Goal: Task Accomplishment & Management: Use online tool/utility

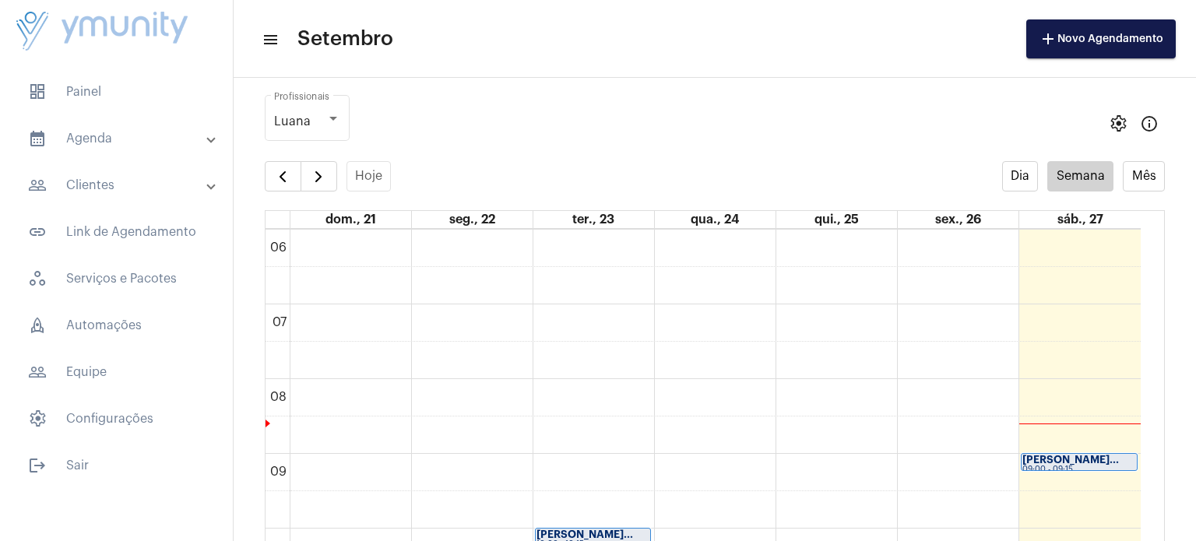
click at [1091, 463] on strong "[PERSON_NAME]..." at bounding box center [1071, 460] width 97 height 10
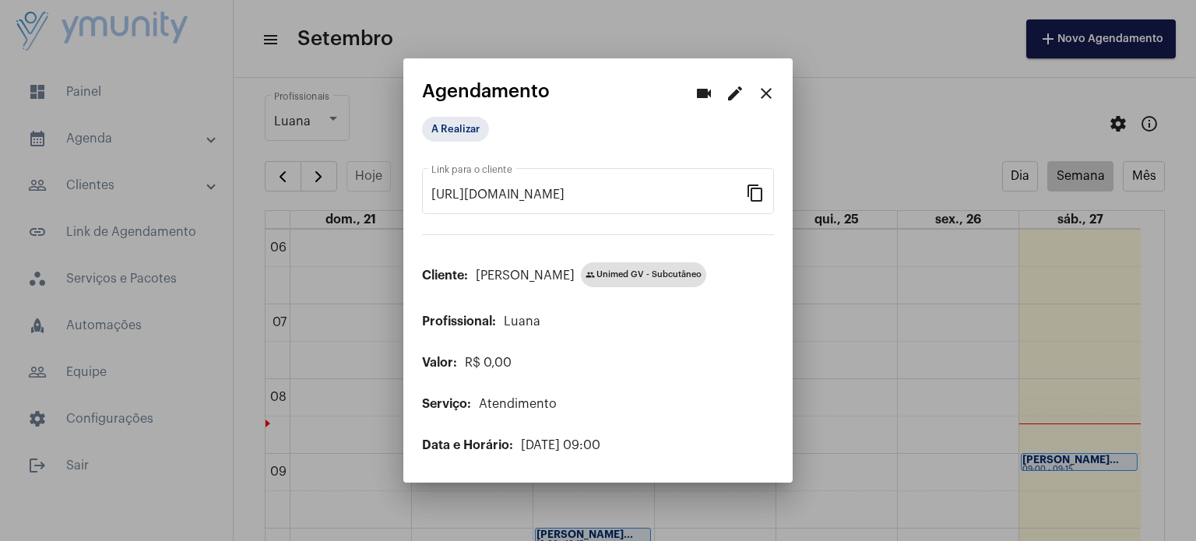
click at [850, 62] on div at bounding box center [598, 270] width 1196 height 541
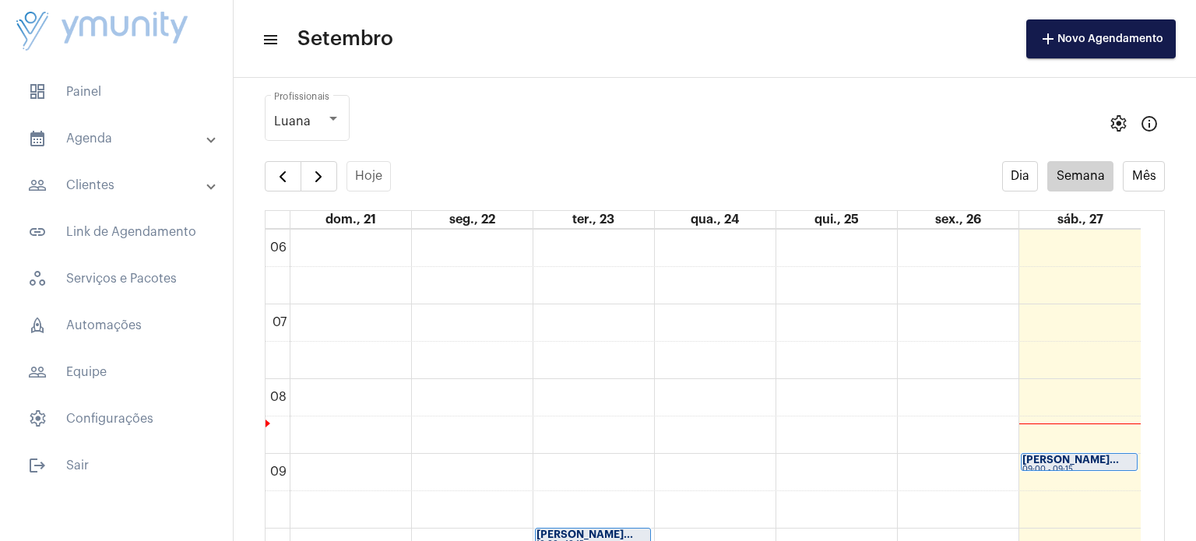
click at [113, 72] on mat-list "dashboard Painel calendar_month_outlined Agenda calendar_month_outlined Calendá…" at bounding box center [116, 275] width 233 height 417
click at [105, 83] on span "dashboard Painel" at bounding box center [117, 91] width 202 height 37
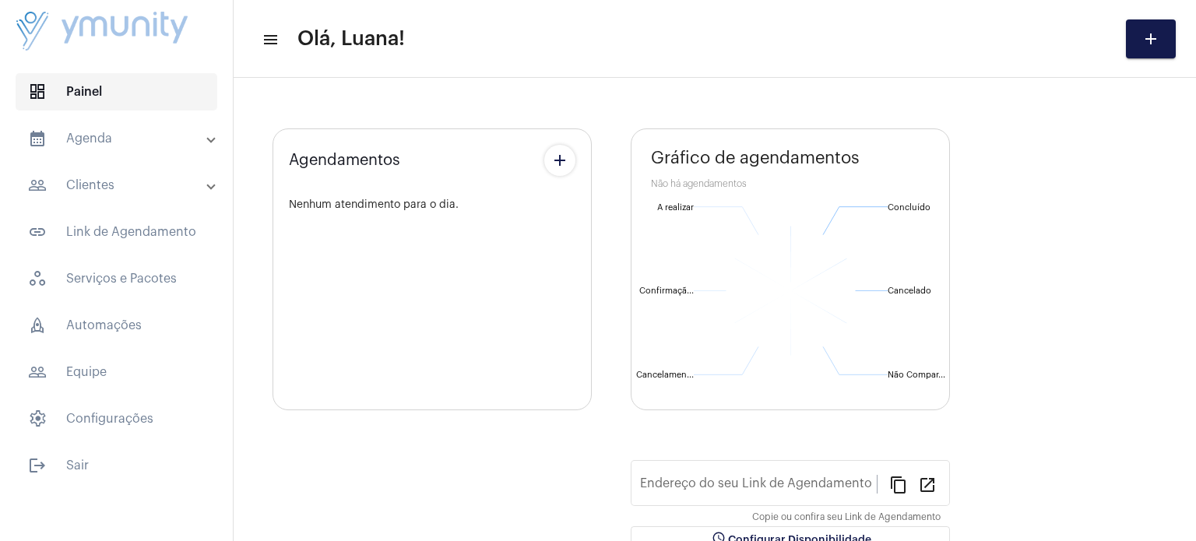
type input "[URL][DOMAIN_NAME]"
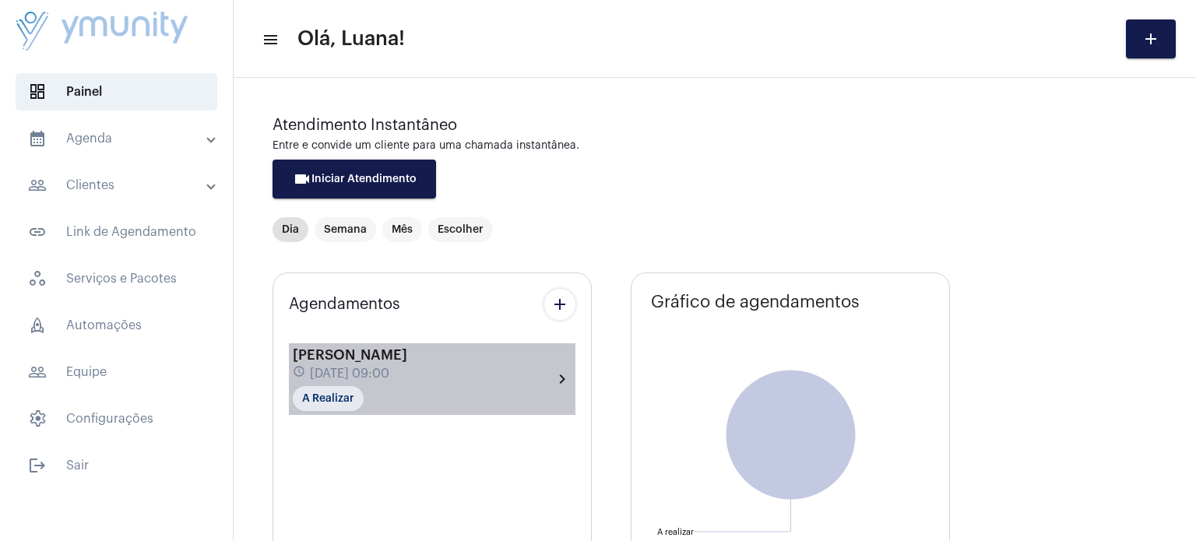
click at [372, 380] on div "schedule [DATE] 09:00" at bounding box center [350, 373] width 114 height 17
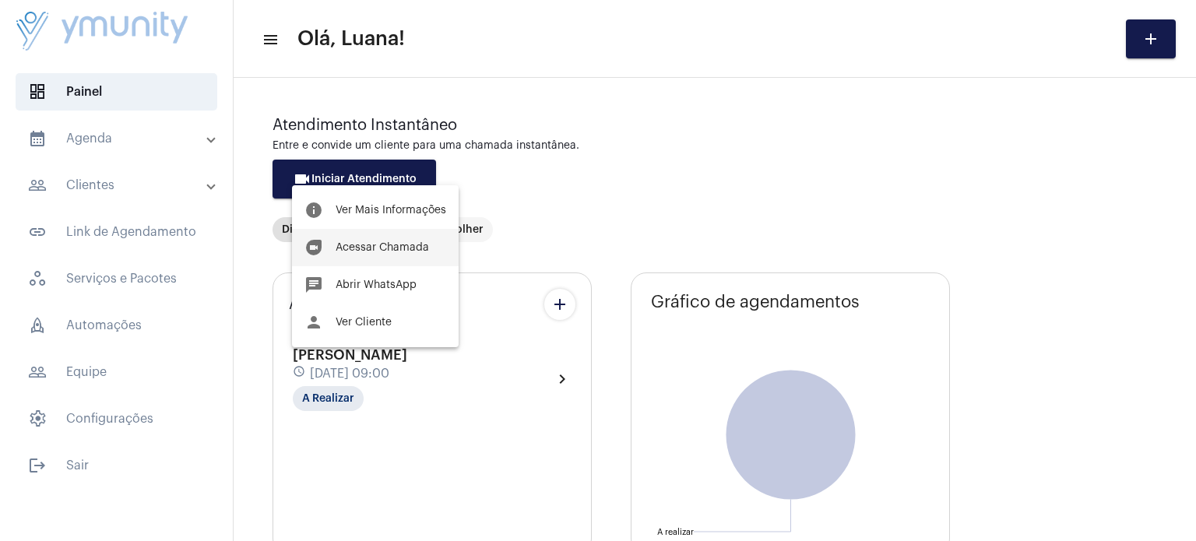
click at [417, 248] on span "Acessar Chamada" at bounding box center [382, 247] width 93 height 11
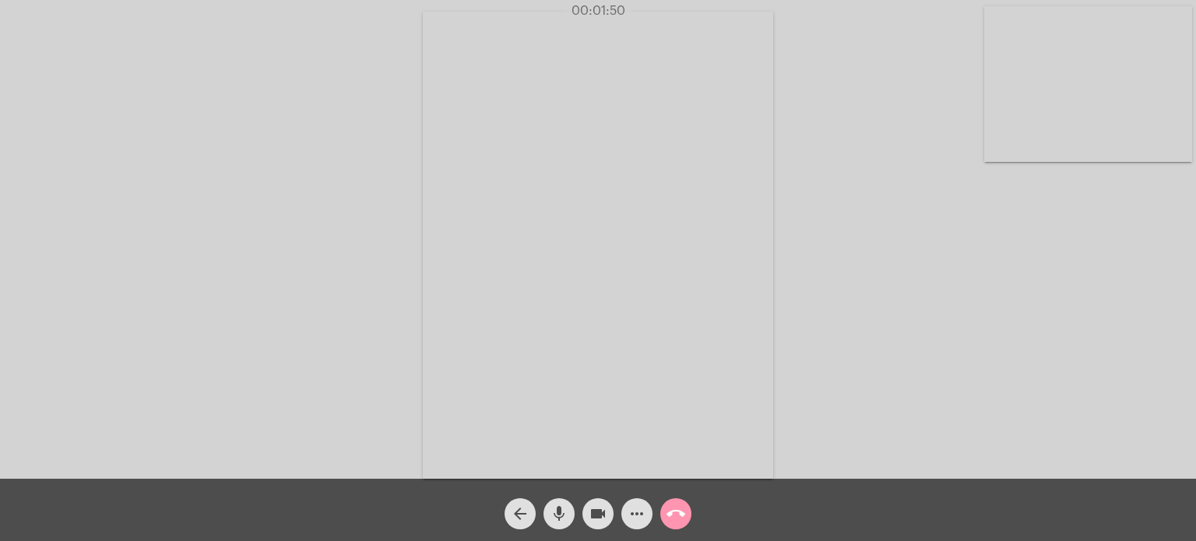
click at [667, 505] on mat-icon "call_end" at bounding box center [676, 514] width 19 height 19
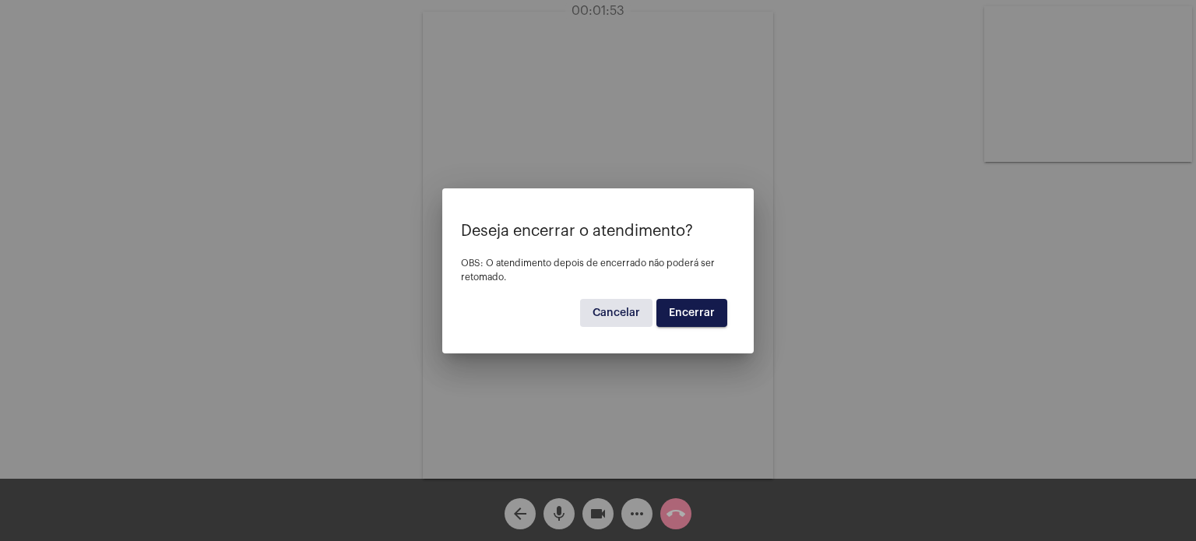
click at [687, 312] on span "Encerrar" at bounding box center [692, 313] width 46 height 11
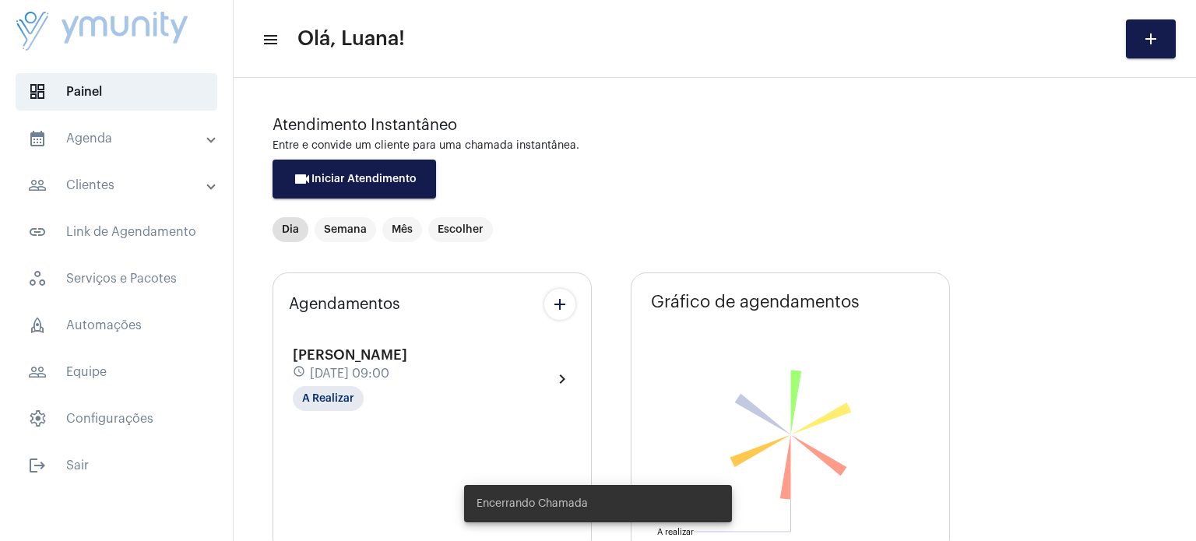
type input "[URL][DOMAIN_NAME]"
